Goal: Information Seeking & Learning: Learn about a topic

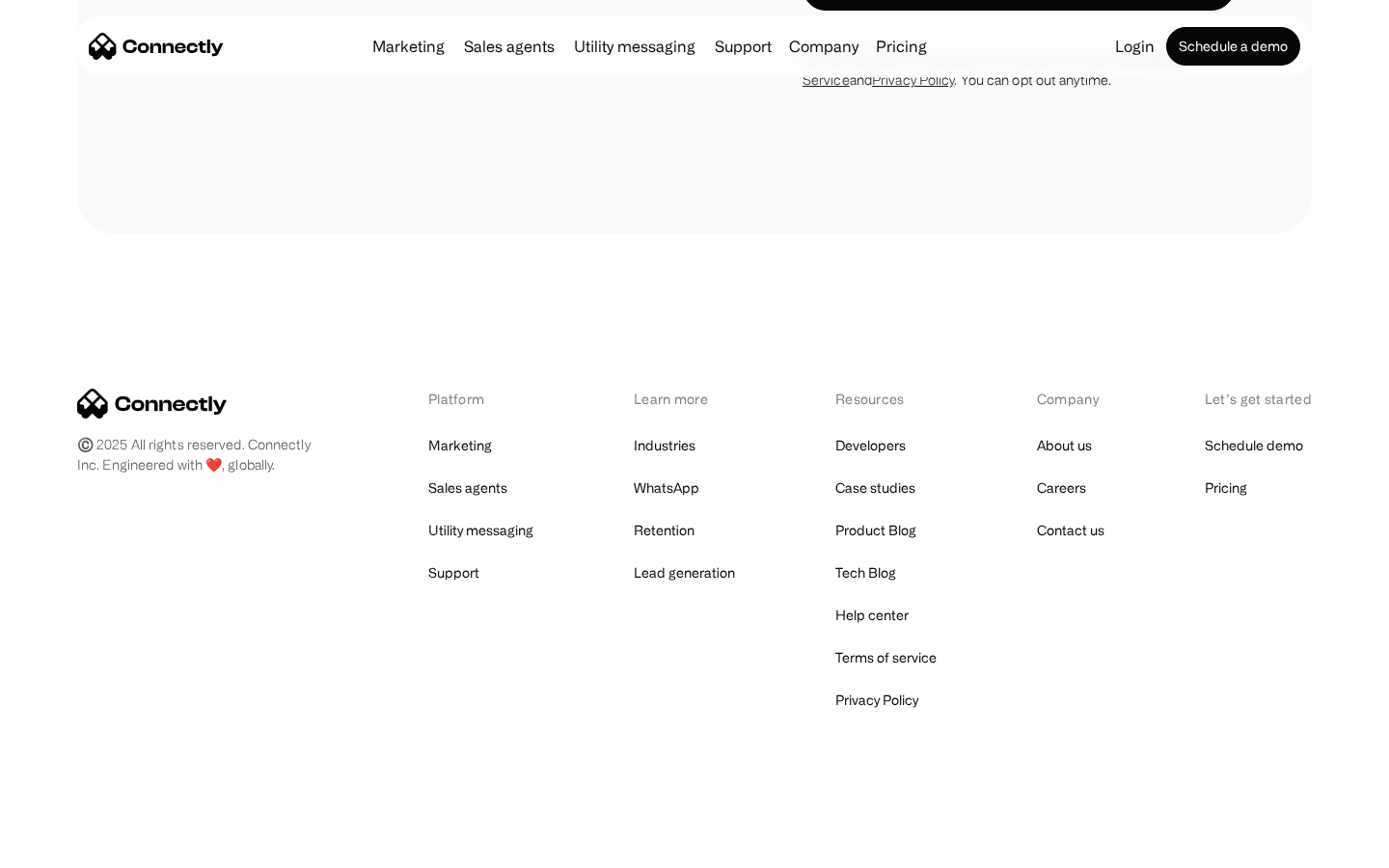
scroll to position [1776, 0]
